Goal: Check status

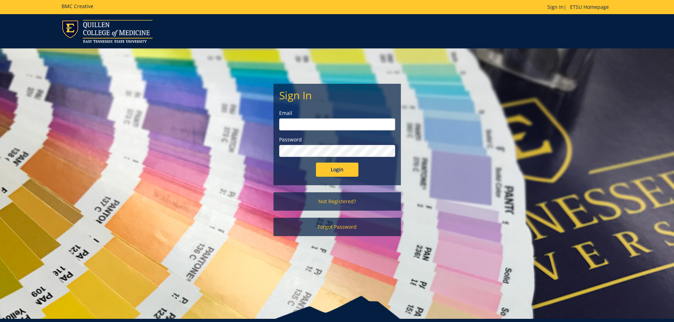
type input "redd@etsu.edu"
click at [342, 166] on input "Login" at bounding box center [337, 170] width 42 height 14
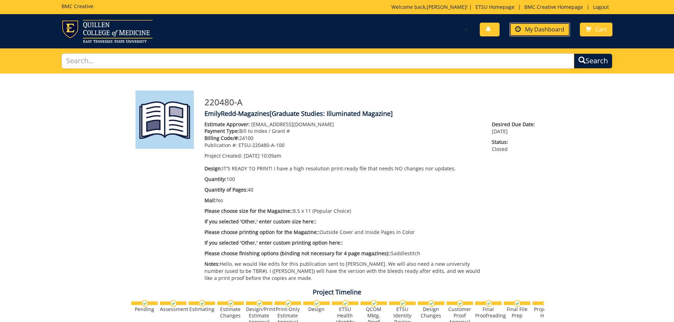
click at [530, 27] on span "My Dashboard" at bounding box center [544, 29] width 39 height 8
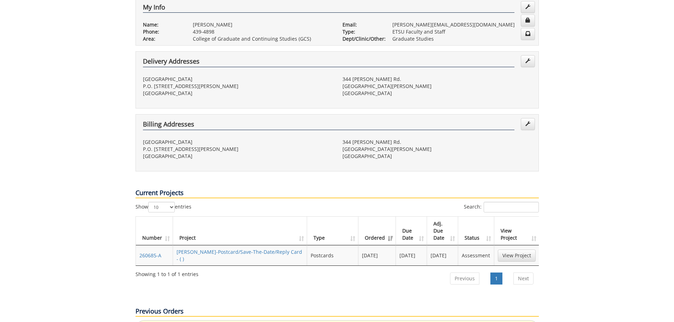
scroll to position [212, 0]
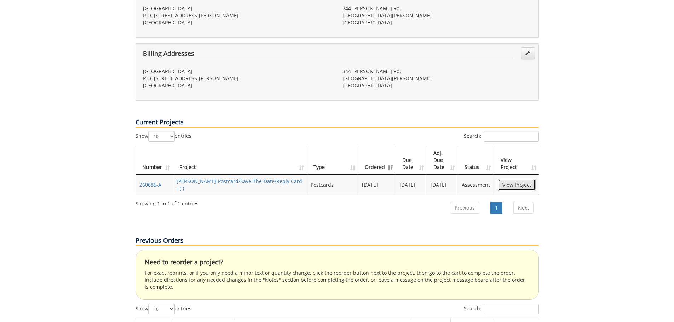
click at [519, 179] on link "View Project" at bounding box center [517, 185] width 38 height 12
